Goal: Transaction & Acquisition: Purchase product/service

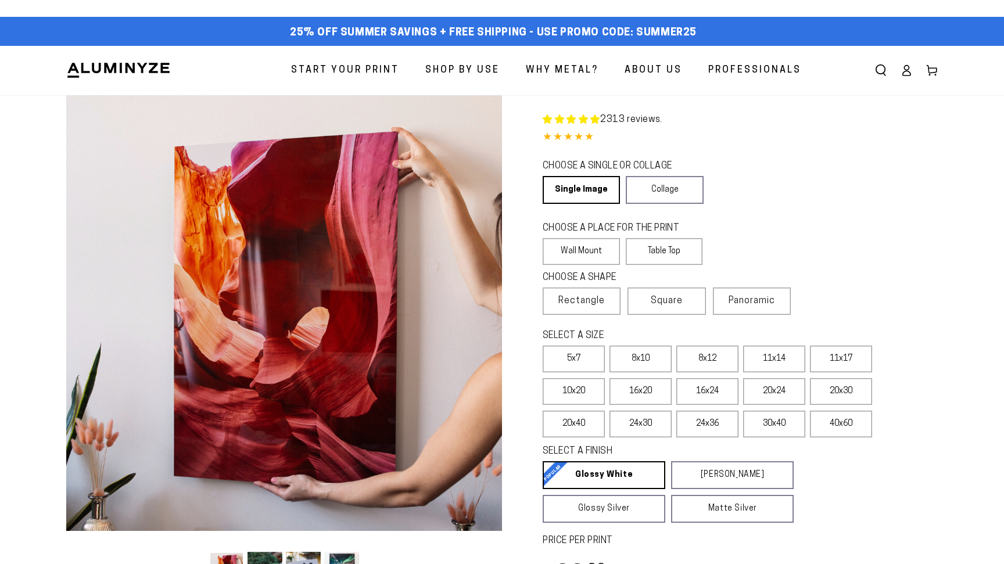
select select "**********"
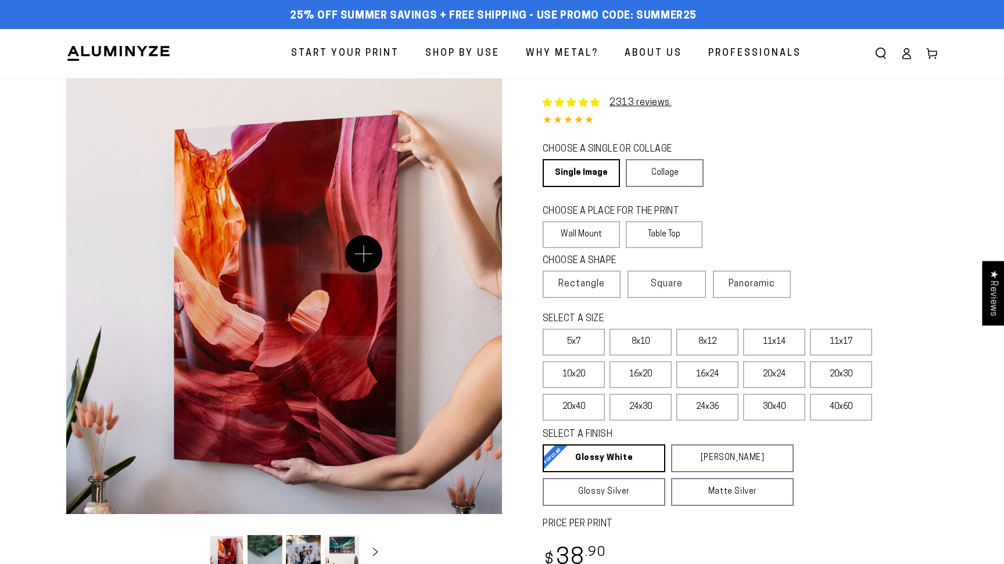
select select "**********"
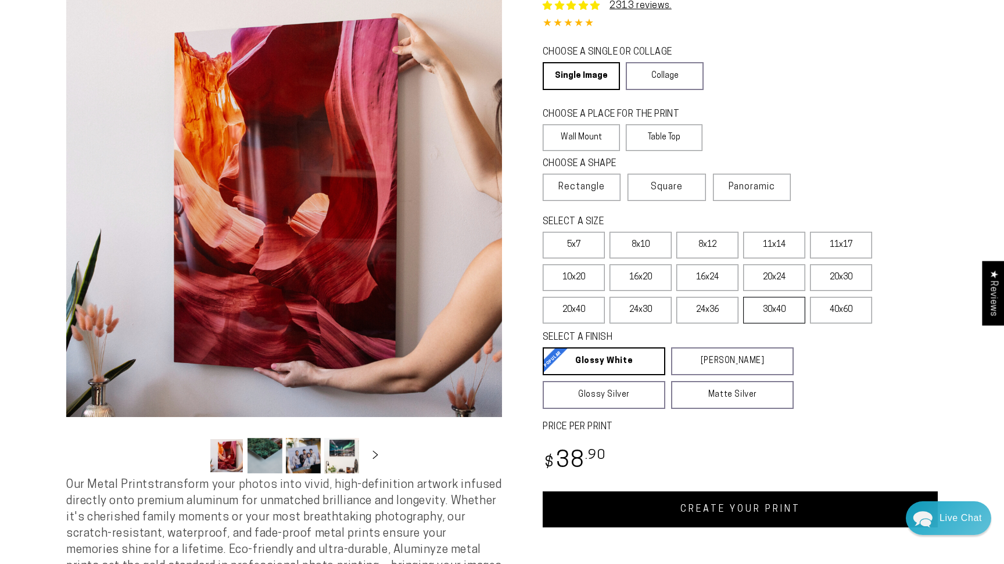
scroll to position [107, 0]
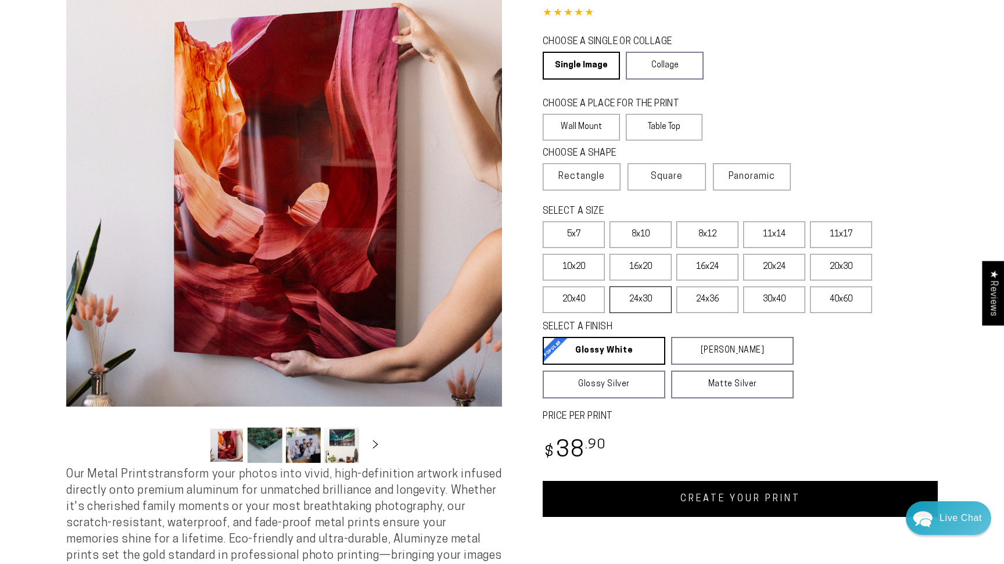
click at [643, 299] on label "24x30" at bounding box center [640, 299] width 62 height 27
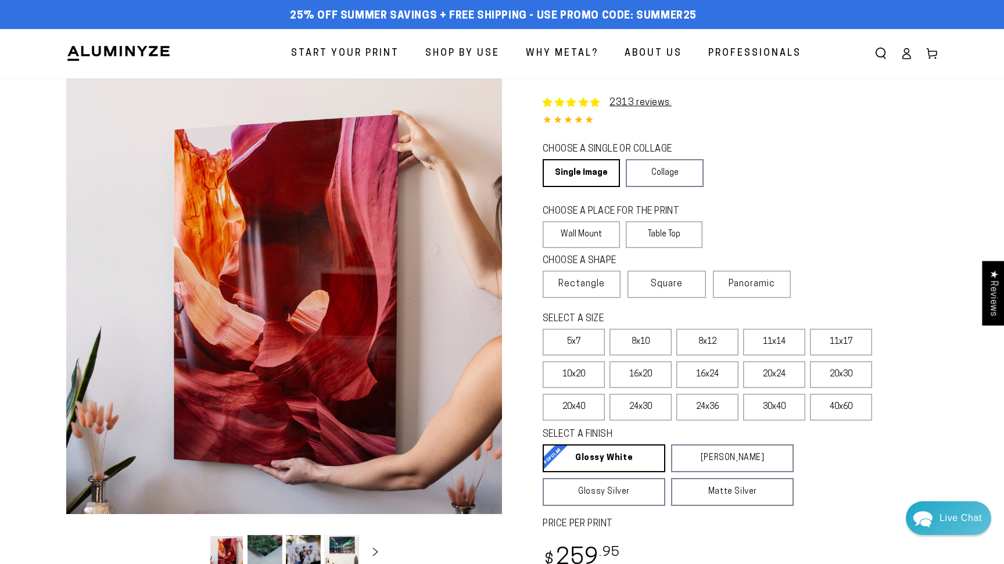
click at [331, 56] on span "Start Your Print" at bounding box center [345, 53] width 108 height 17
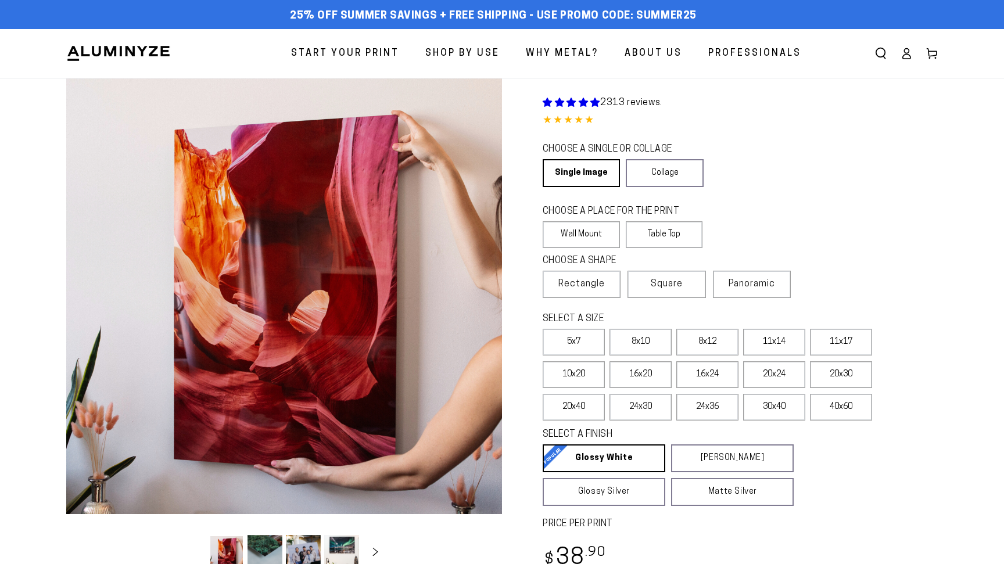
select select "**********"
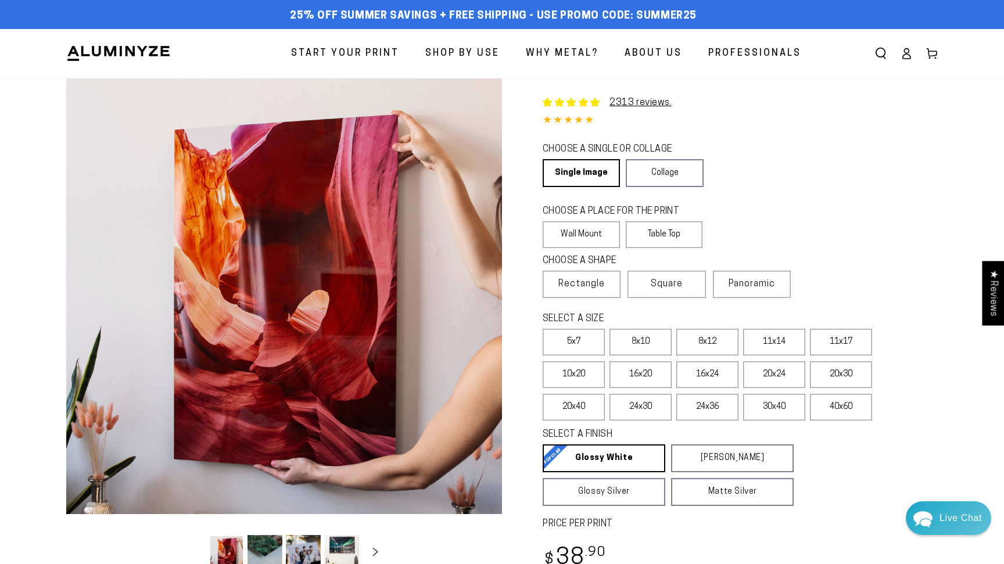
click at [903, 52] on icon at bounding box center [906, 54] width 12 height 12
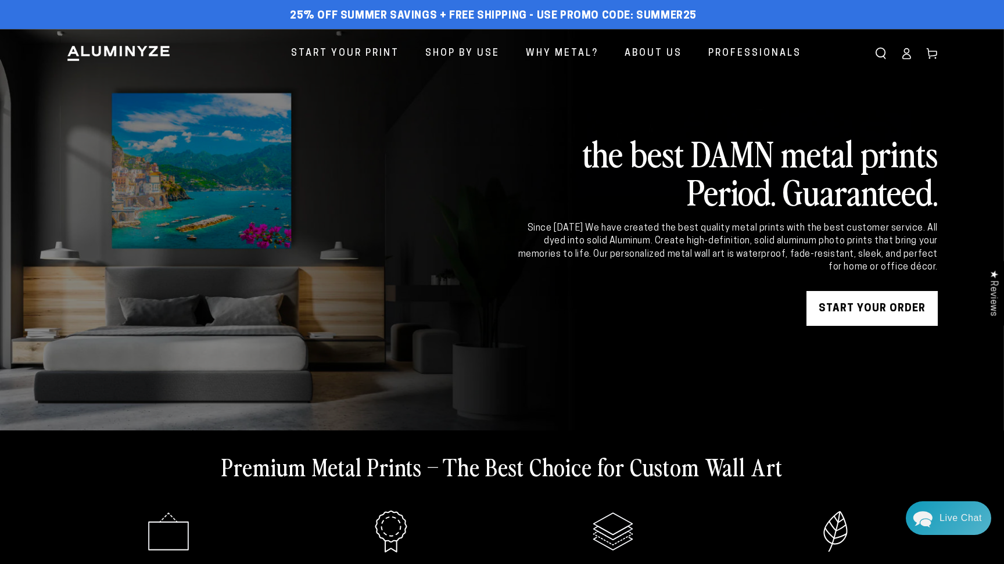
click at [856, 307] on link "START YOUR Order" at bounding box center [871, 308] width 131 height 35
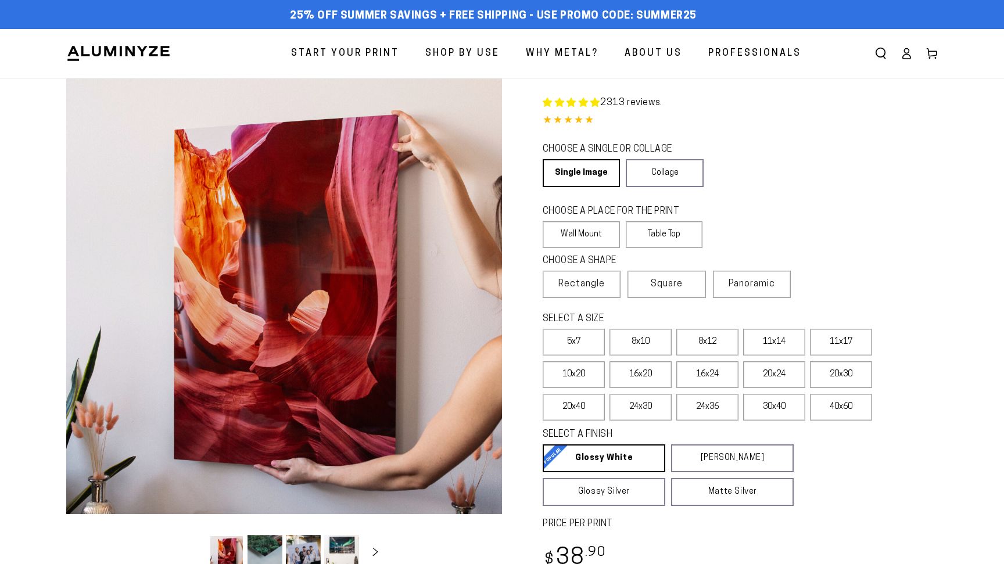
select select "**********"
click at [357, 57] on span "Start Your Print" at bounding box center [345, 53] width 108 height 17
select select "**********"
click at [581, 287] on span "Rectangle" at bounding box center [581, 284] width 46 height 14
click at [773, 406] on label "30x40" at bounding box center [774, 407] width 62 height 27
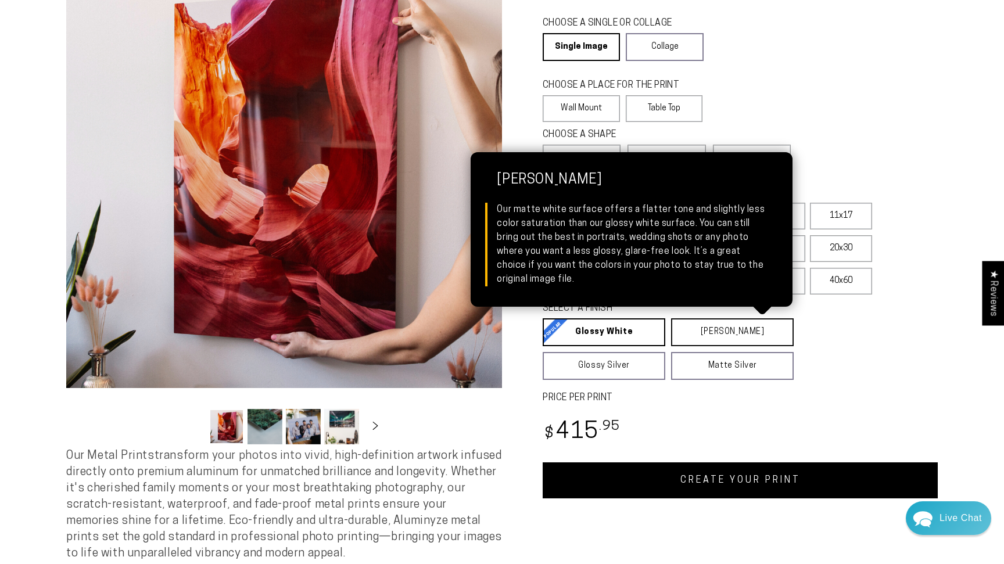
scroll to position [130, 0]
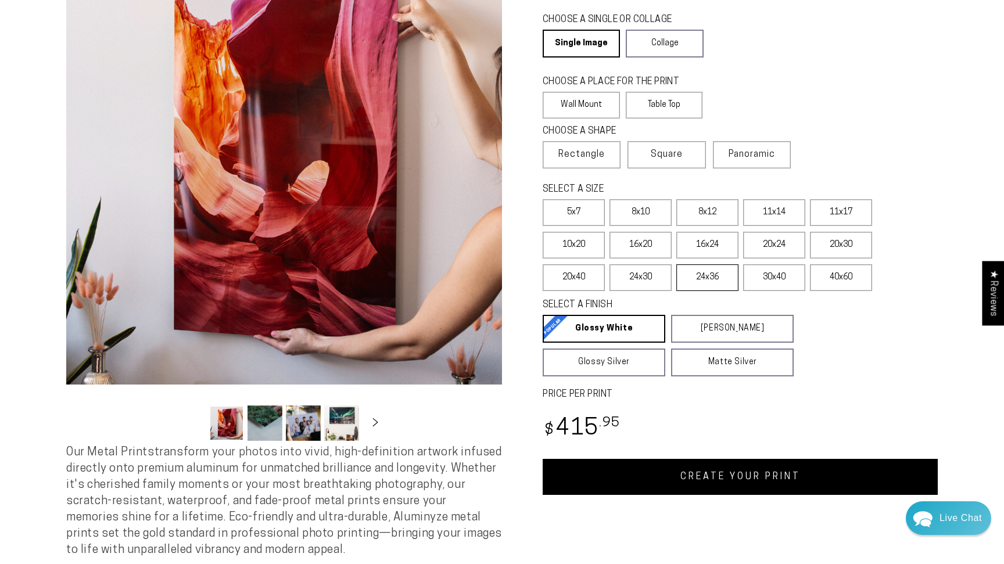
click at [709, 276] on label "24x36" at bounding box center [707, 277] width 62 height 27
click at [642, 279] on label "24x30" at bounding box center [640, 277] width 62 height 27
click at [829, 282] on label "40x60" at bounding box center [841, 277] width 62 height 27
click at [771, 245] on label "20x24" at bounding box center [774, 245] width 62 height 27
click at [853, 245] on label "20x30" at bounding box center [841, 245] width 62 height 27
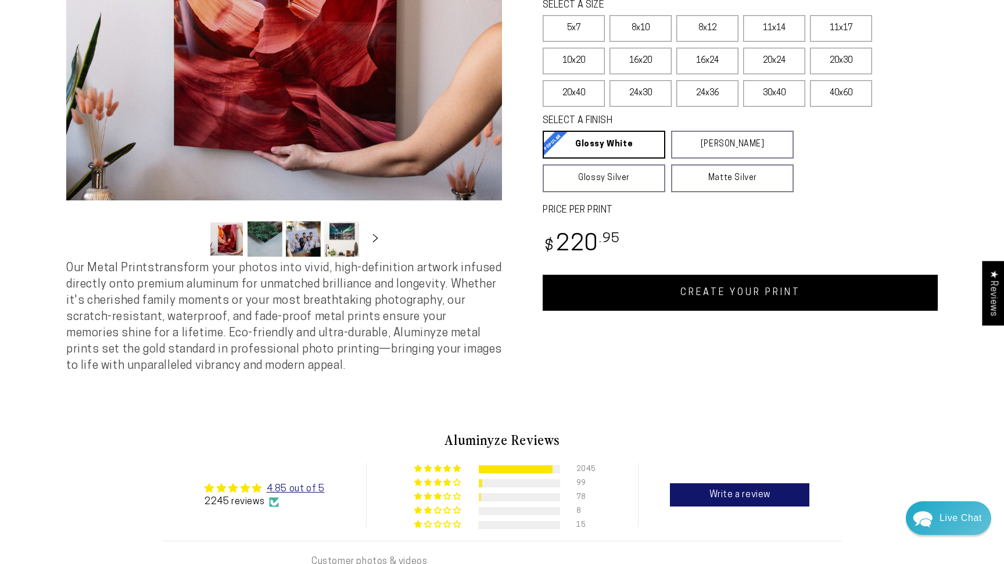
scroll to position [307, 0]
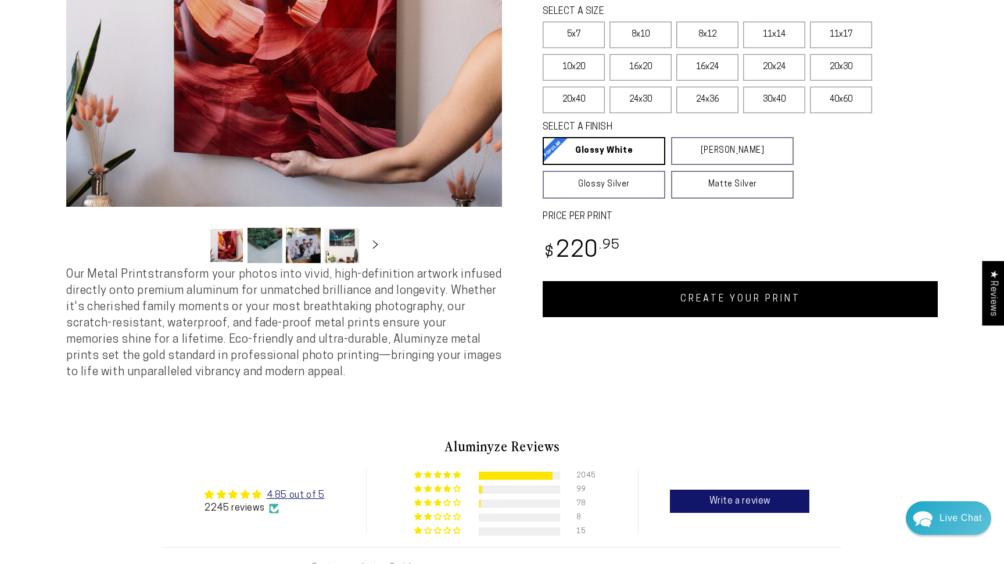
click at [300, 242] on button "Load image 3 in gallery view" at bounding box center [303, 245] width 35 height 35
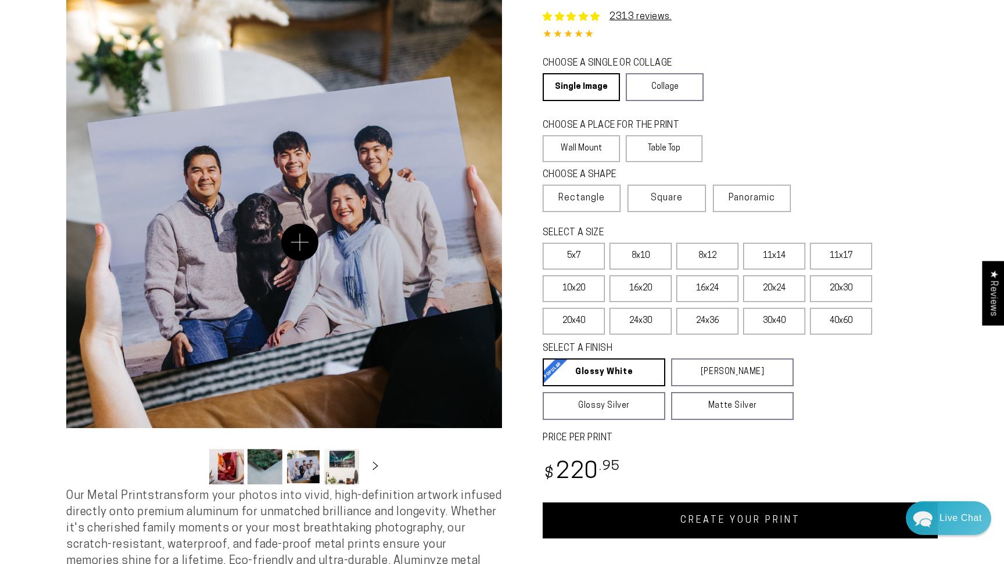
scroll to position [80, 0]
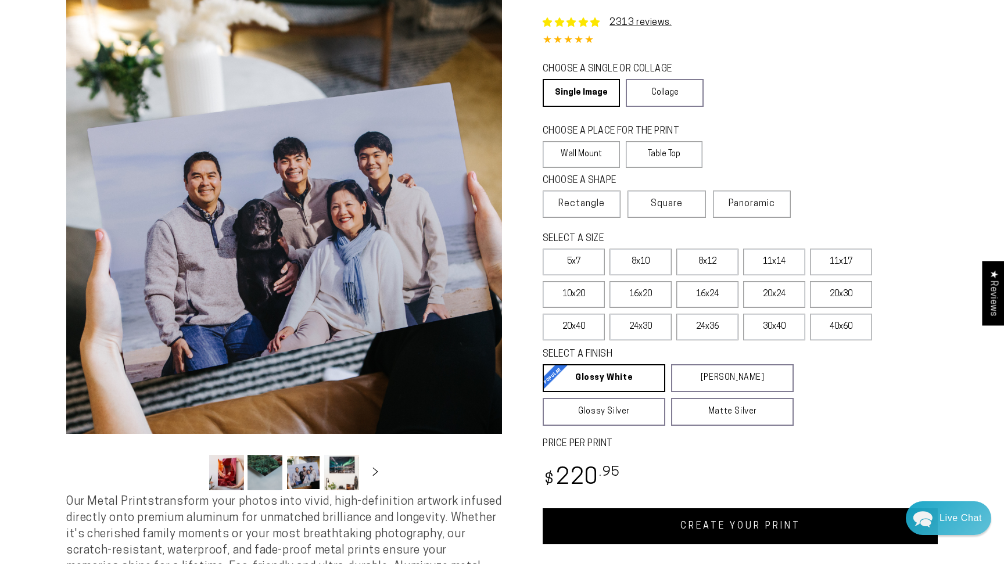
click at [261, 463] on button "Load image 2 in gallery view" at bounding box center [264, 472] width 35 height 35
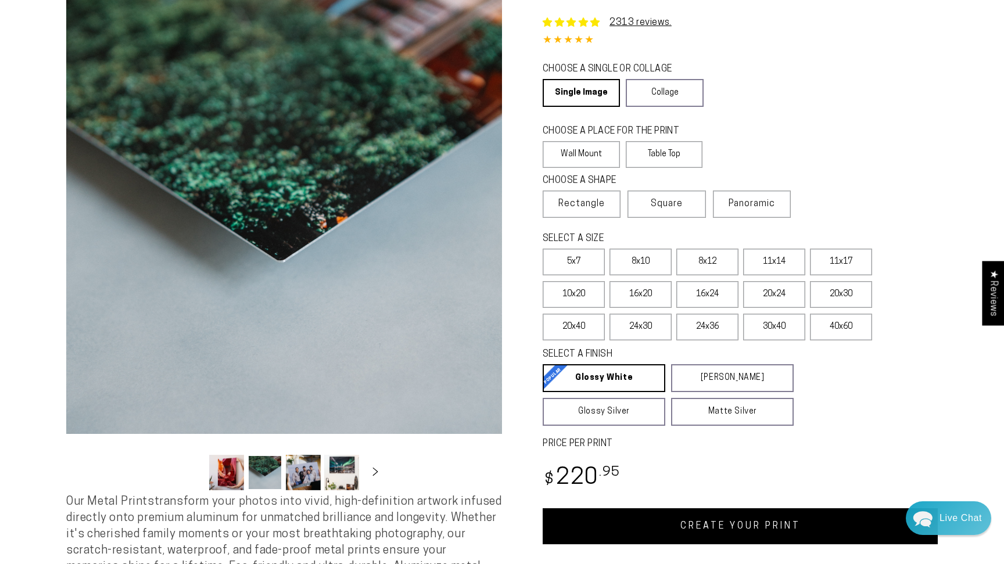
click at [225, 470] on button "Load image 1 in gallery view" at bounding box center [226, 472] width 35 height 35
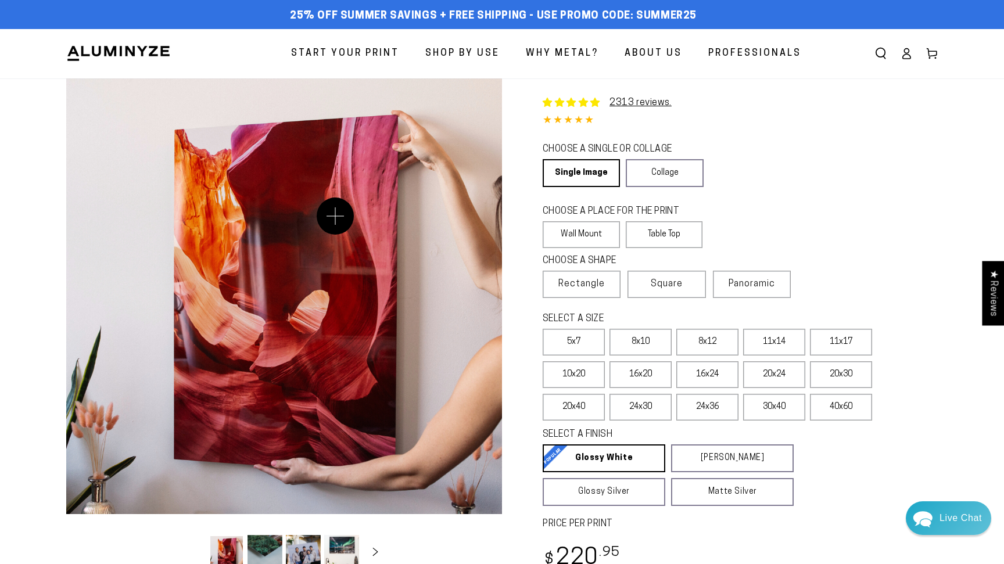
scroll to position [0, 0]
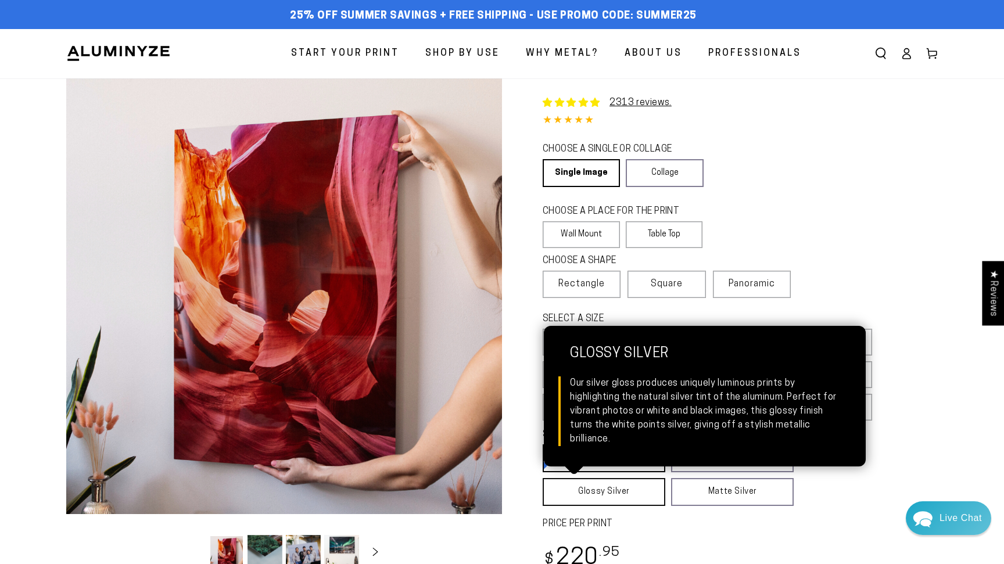
click at [602, 497] on link "Glossy Silver Glossy Silver Our silver gloss produces uniquely luminous prints …" at bounding box center [603, 492] width 123 height 28
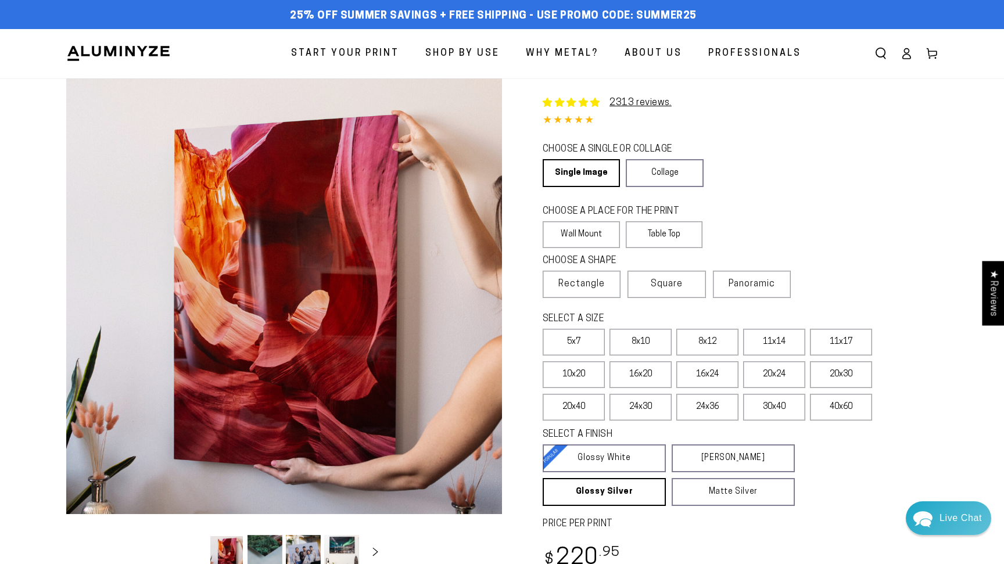
click at [261, 543] on button "Load image 2 in gallery view" at bounding box center [264, 552] width 35 height 35
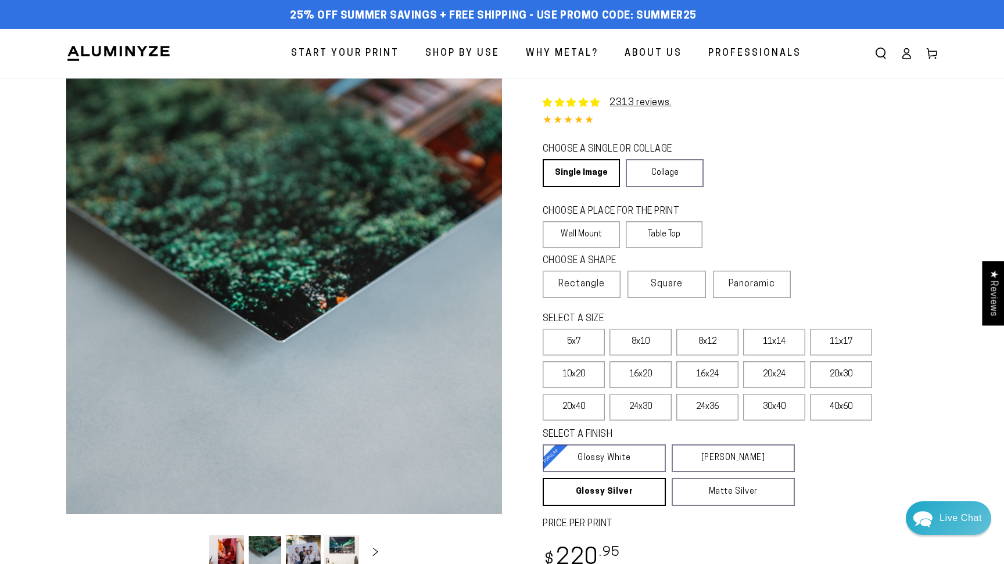
click at [341, 545] on button "Load image 4 in gallery view" at bounding box center [341, 552] width 35 height 35
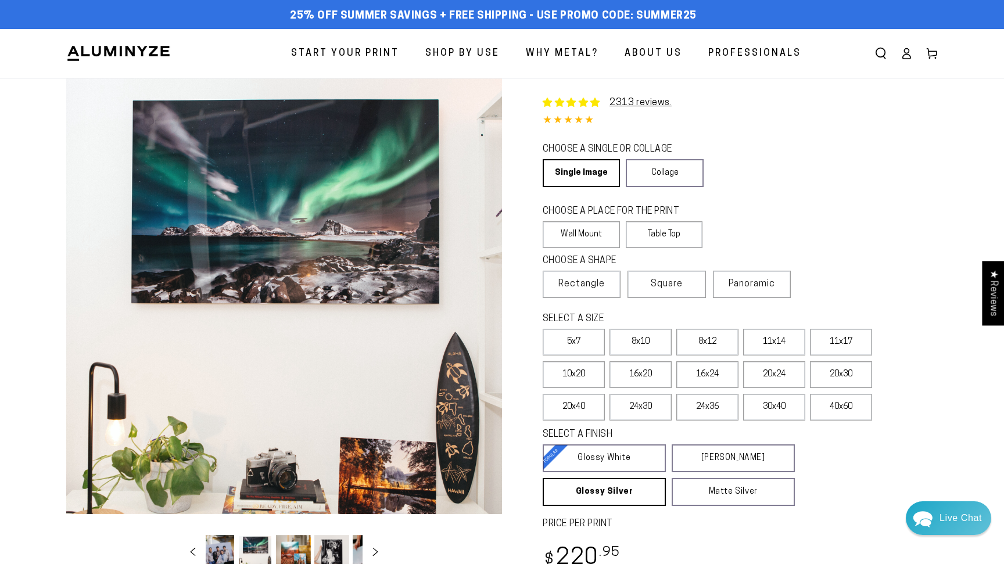
scroll to position [0, 113]
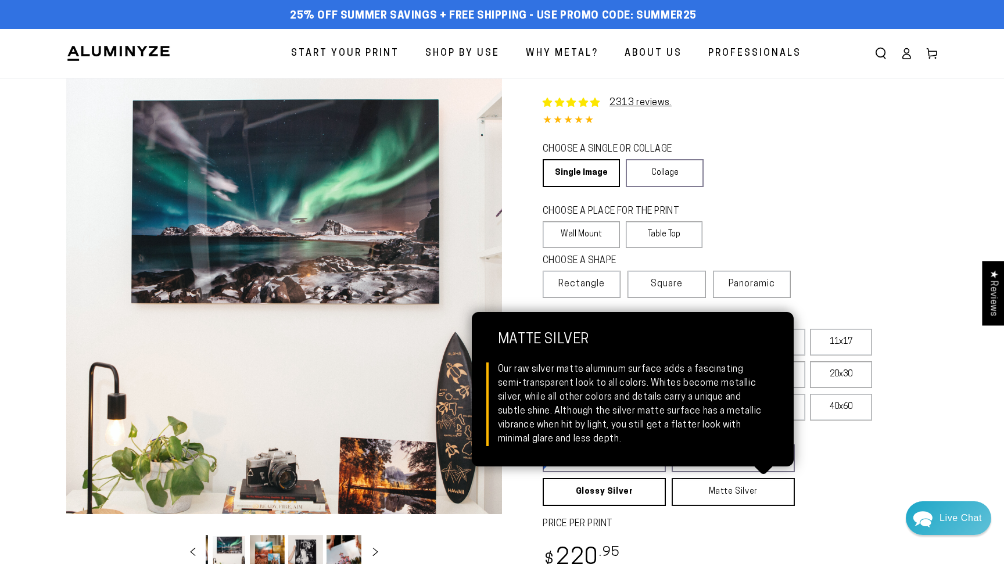
click at [724, 490] on link "Matte Silver Matte Silver Our raw silver matte aluminum surface adds a fascinat…" at bounding box center [732, 492] width 123 height 28
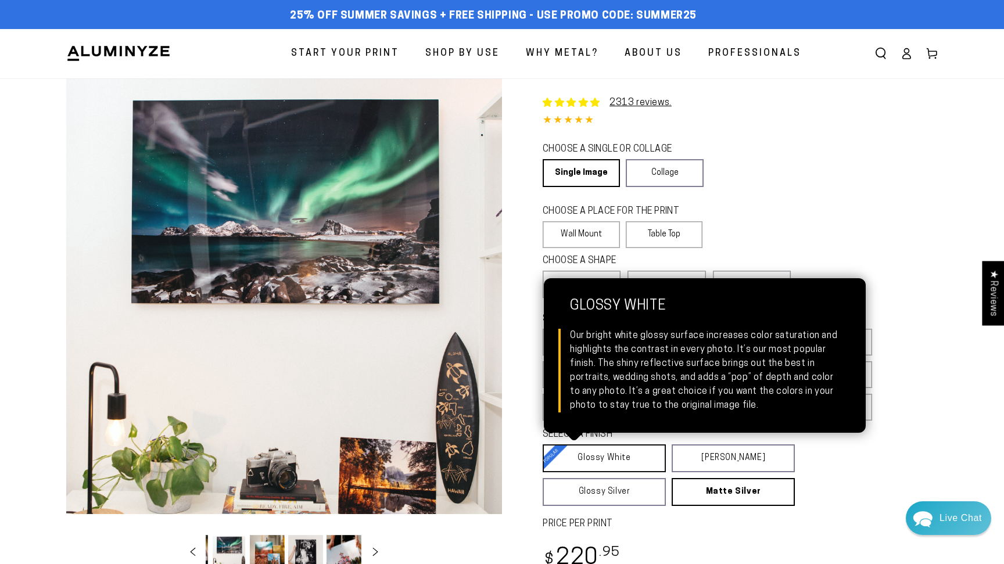
click at [624, 461] on link "Glossy White Glossy White Our bright white glossy surface increases color satur…" at bounding box center [603, 458] width 123 height 28
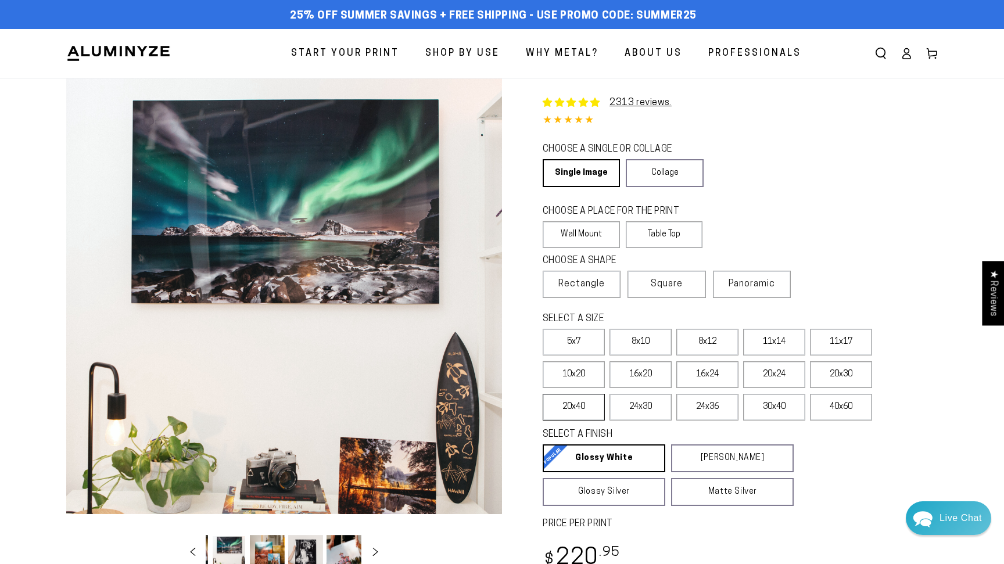
click at [567, 408] on label "20x40" at bounding box center [573, 407] width 62 height 27
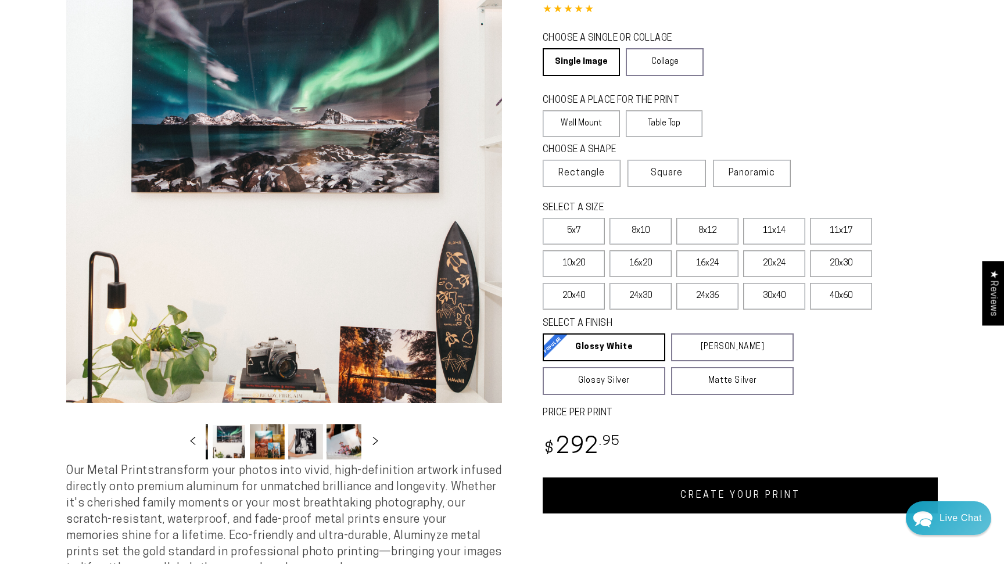
scroll to position [124, 0]
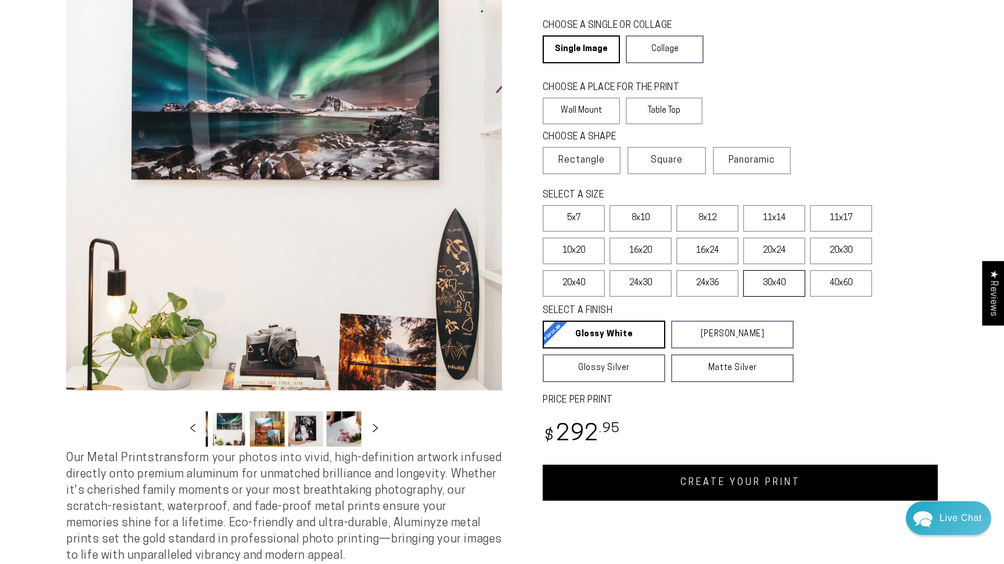
click at [771, 286] on label "30x40" at bounding box center [774, 283] width 62 height 27
click at [564, 278] on label "20x40" at bounding box center [573, 283] width 62 height 27
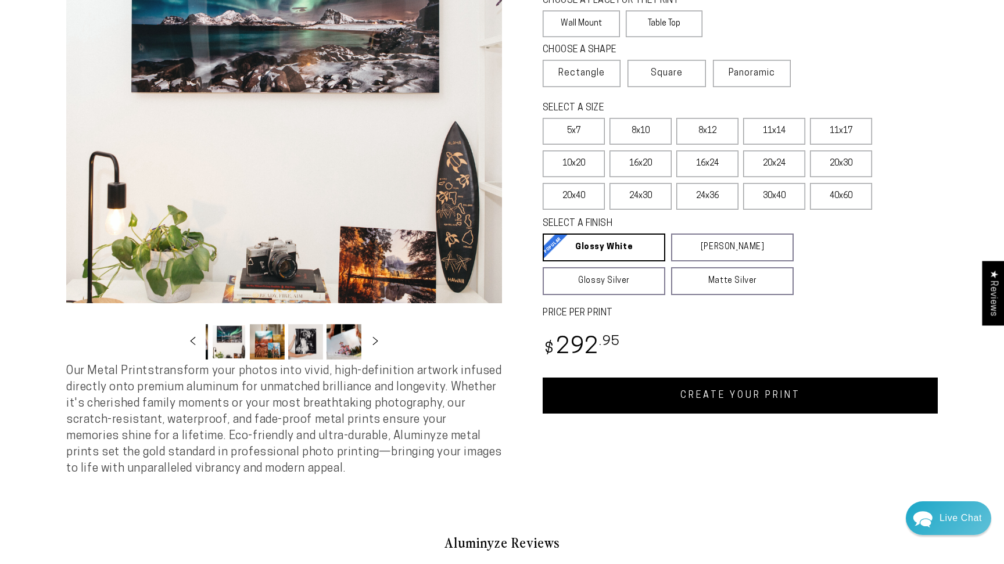
scroll to position [214, 0]
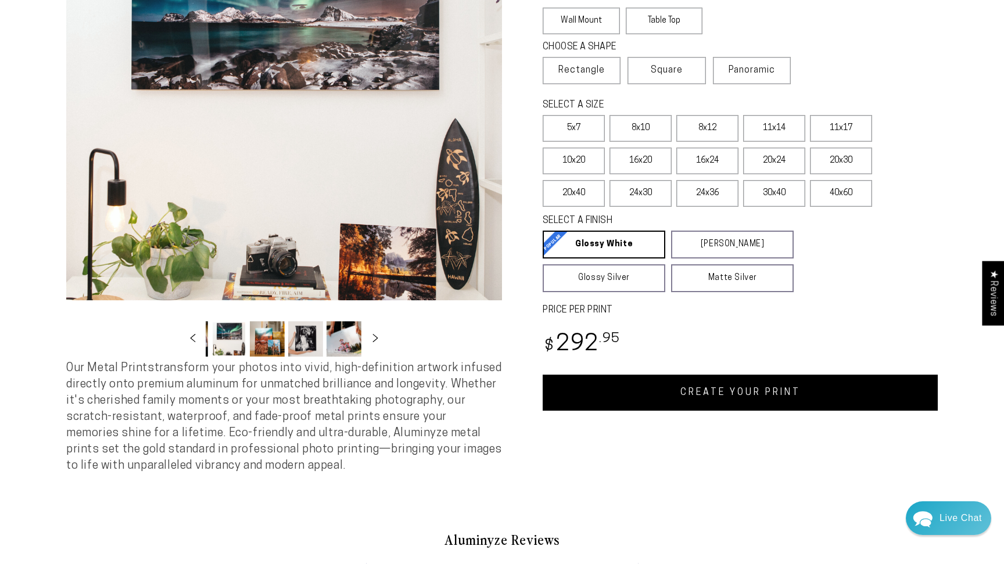
click at [725, 395] on link "CREATE YOUR PRINT" at bounding box center [739, 393] width 395 height 36
